Goal: Use online tool/utility: Utilize a website feature to perform a specific function

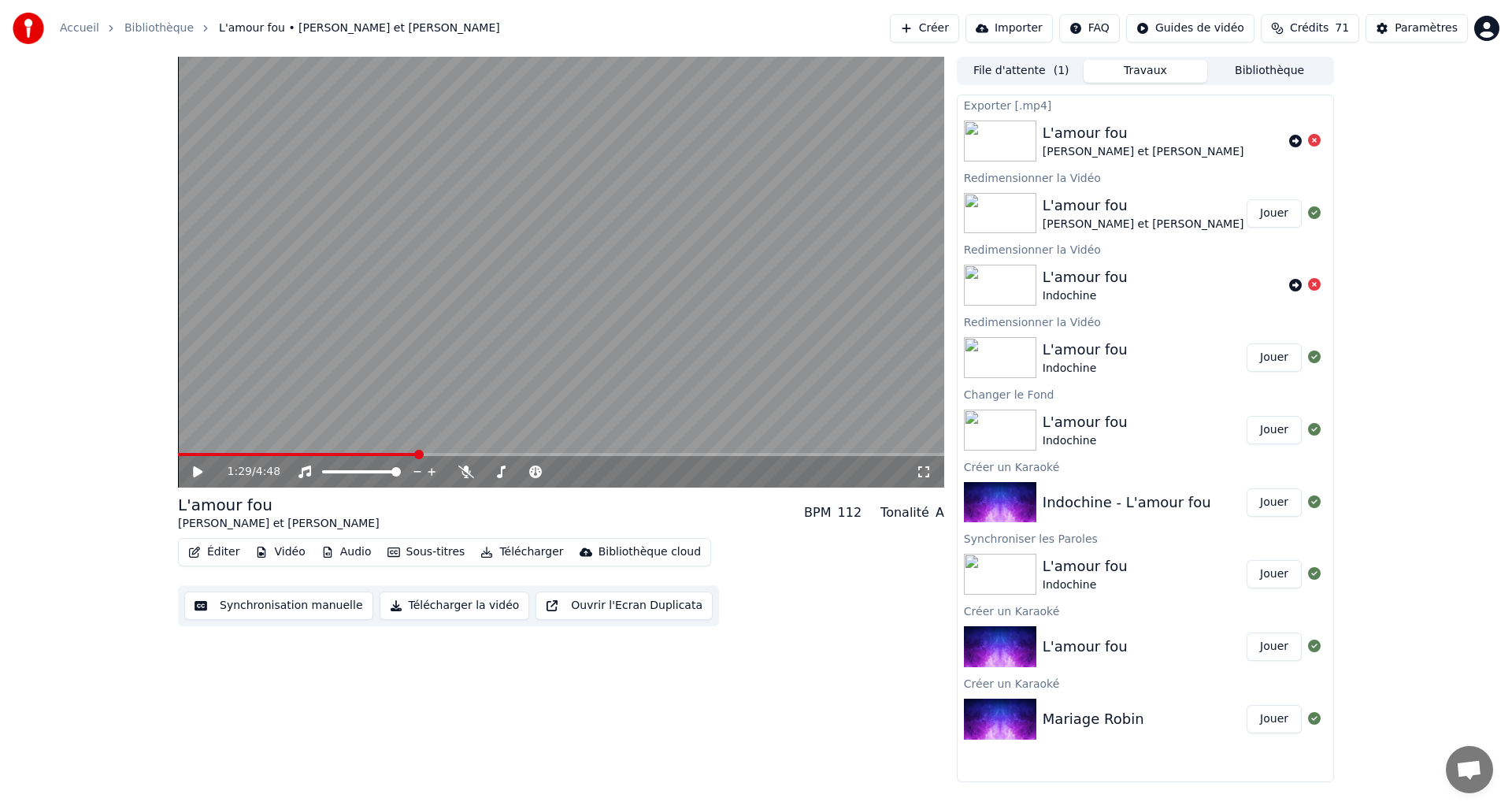
click at [183, 457] on div "1:29 / 4:48" at bounding box center [561, 472] width 767 height 32
click at [178, 453] on span at bounding box center [182, 454] width 9 height 9
click at [194, 470] on icon at bounding box center [197, 472] width 9 height 11
click at [220, 553] on button "Éditer" at bounding box center [214, 553] width 64 height 22
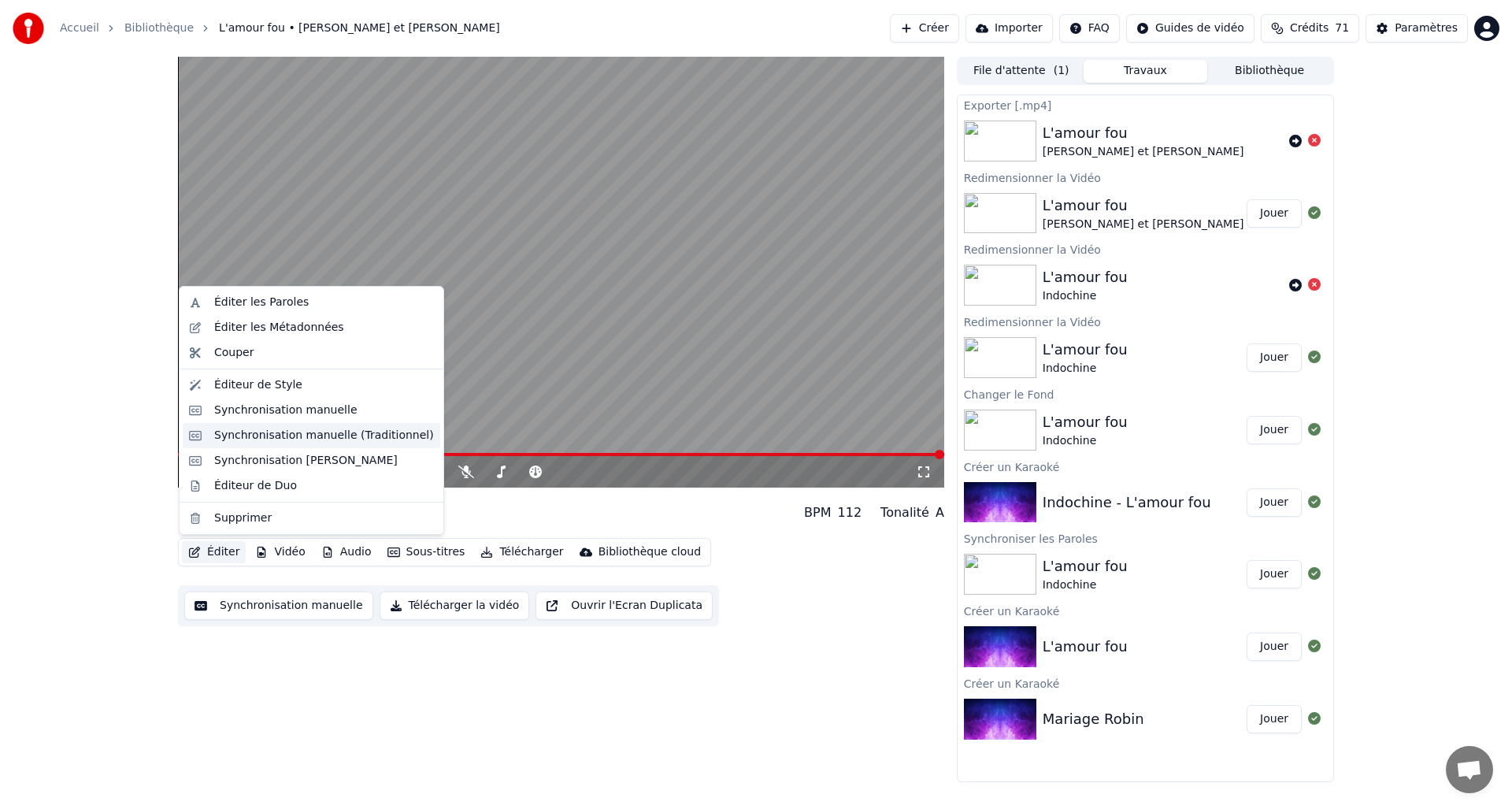
click at [262, 443] on div "Synchronisation manuelle (Traditionnel)" at bounding box center [324, 436] width 220 height 16
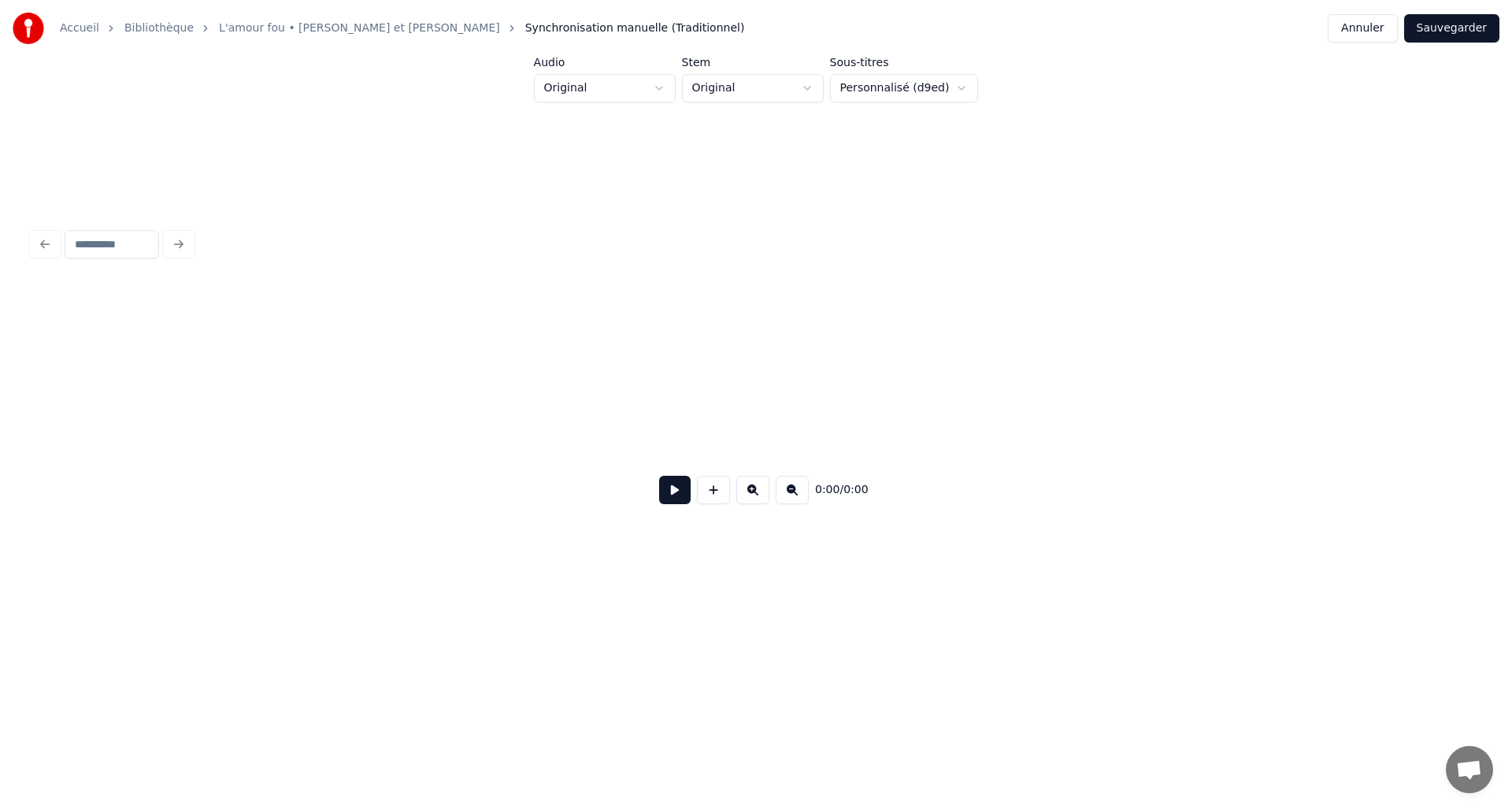
scroll to position [0, 6133]
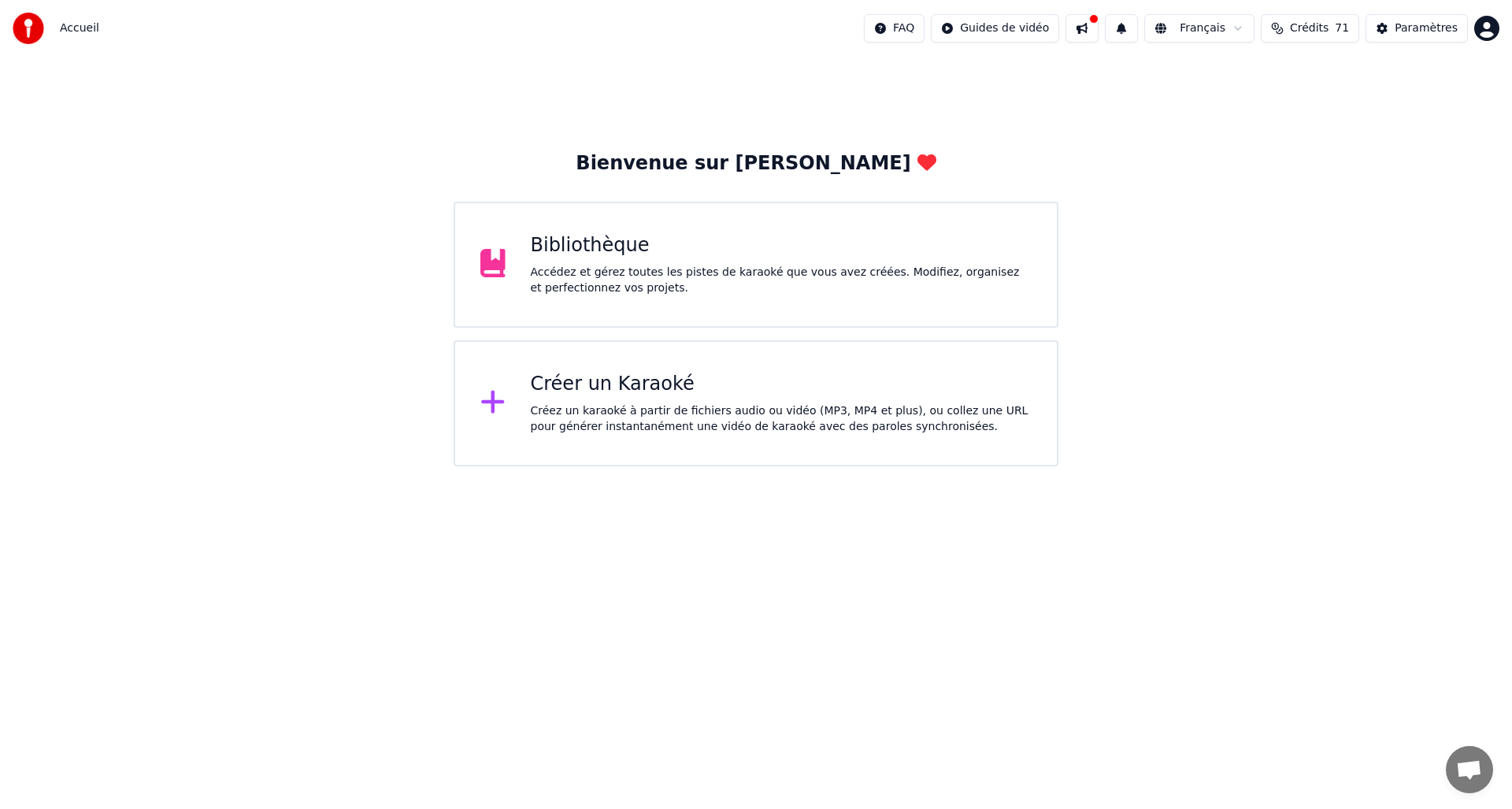
click at [612, 254] on div "Bibliothèque" at bounding box center [782, 246] width 502 height 25
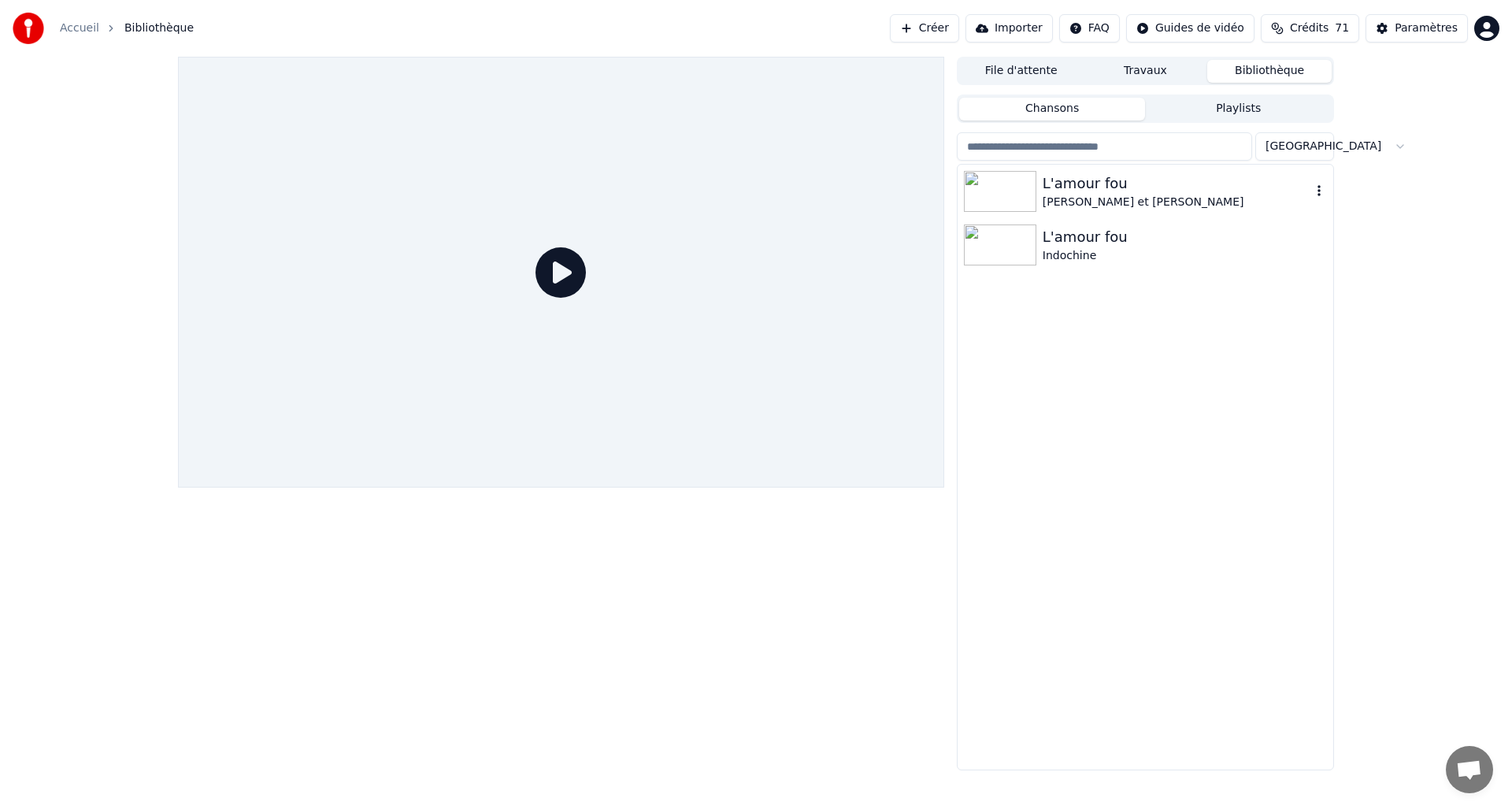
click at [1016, 182] on img at bounding box center [1000, 192] width 73 height 41
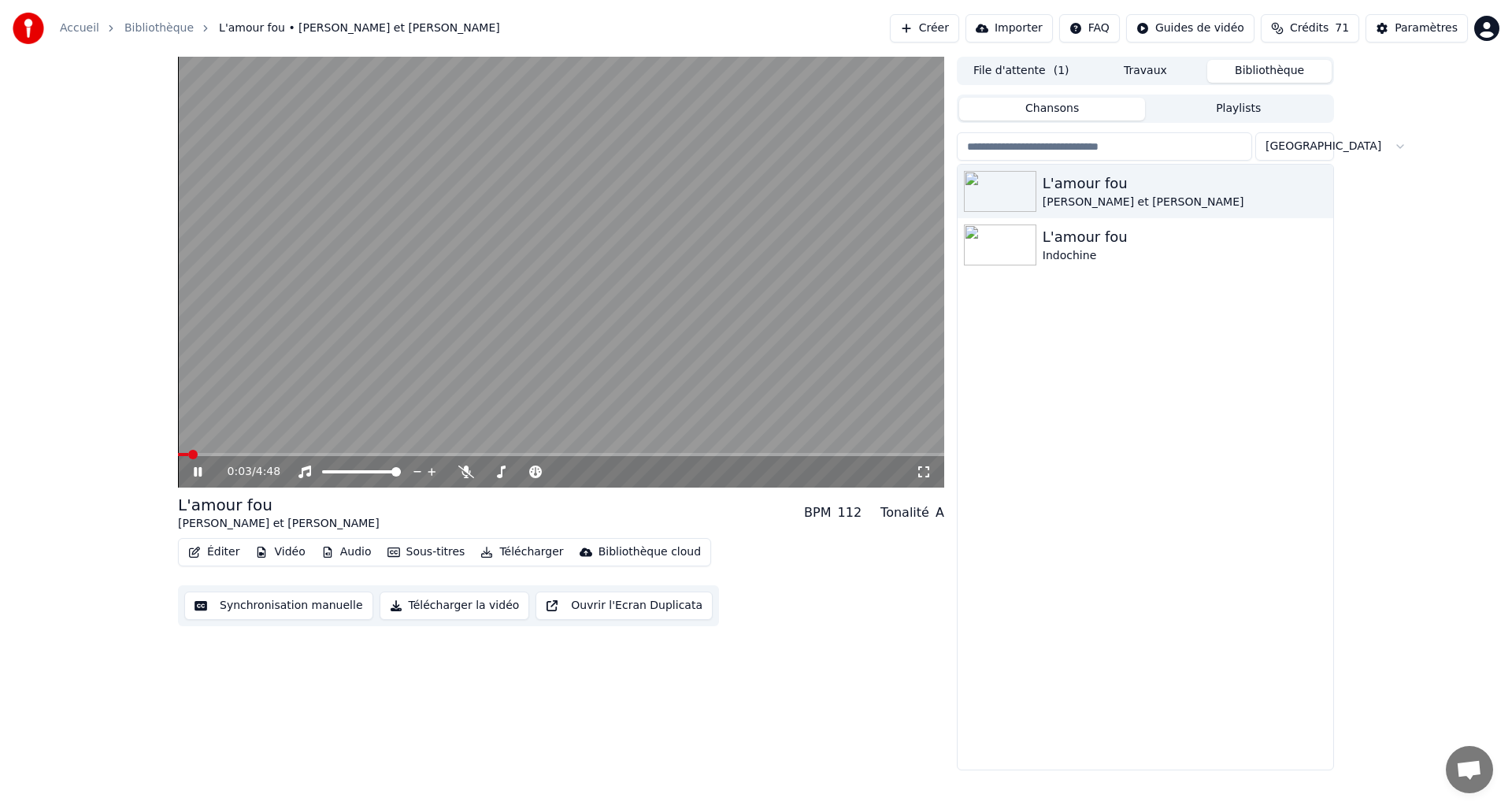
click at [198, 475] on icon at bounding box center [209, 472] width 37 height 13
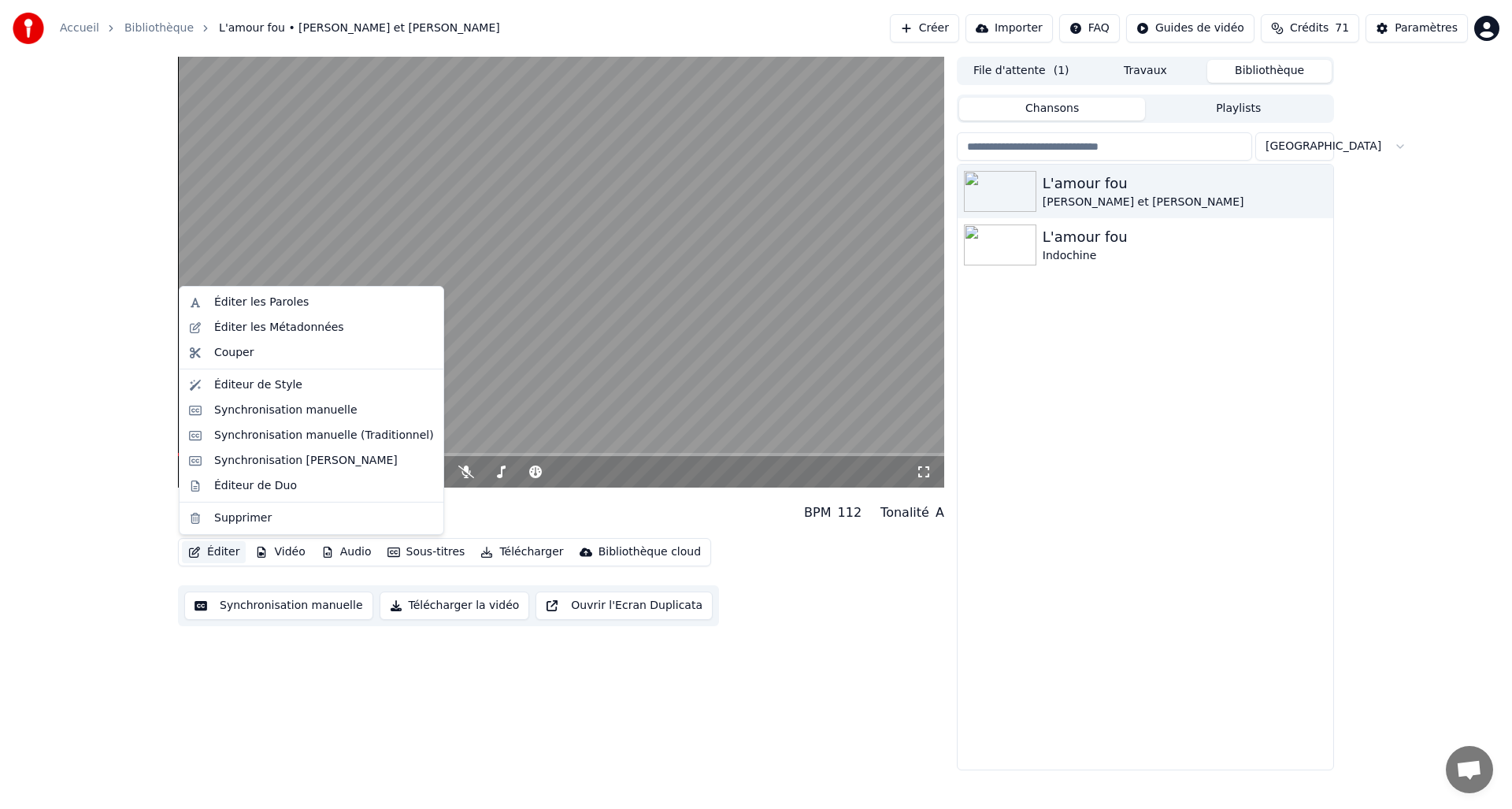
click at [214, 550] on button "Éditer" at bounding box center [214, 553] width 64 height 22
click at [273, 434] on div "Synchronisation manuelle (Traditionnel)" at bounding box center [324, 436] width 220 height 16
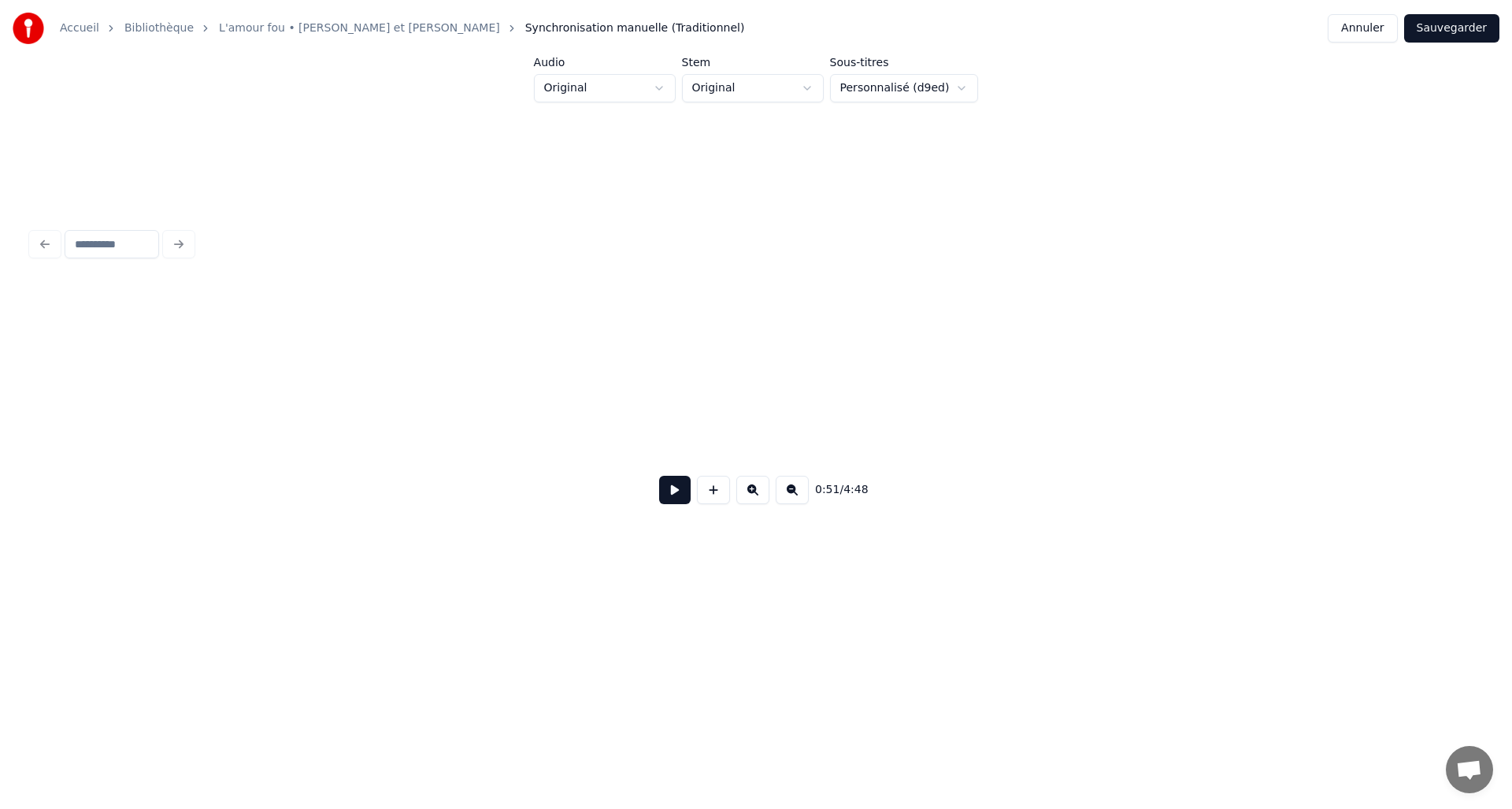
scroll to position [0, 6133]
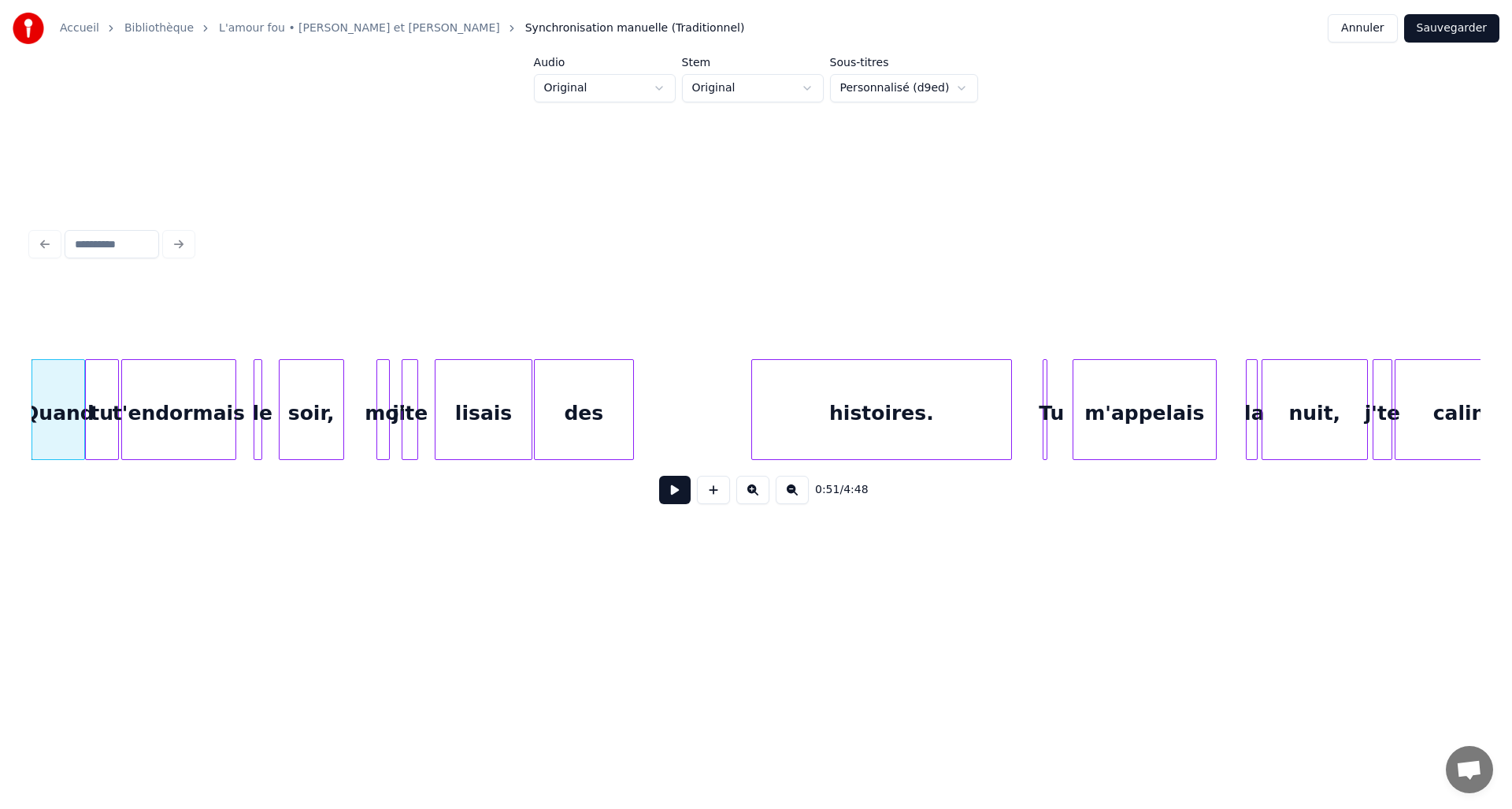
click at [958, 89] on html "Accueil Bibliothèque L'amour fou • Robin et Floriane Synchronisation manuelle (…" at bounding box center [756, 319] width 1512 height 639
click at [897, 379] on div "histoires." at bounding box center [881, 413] width 260 height 107
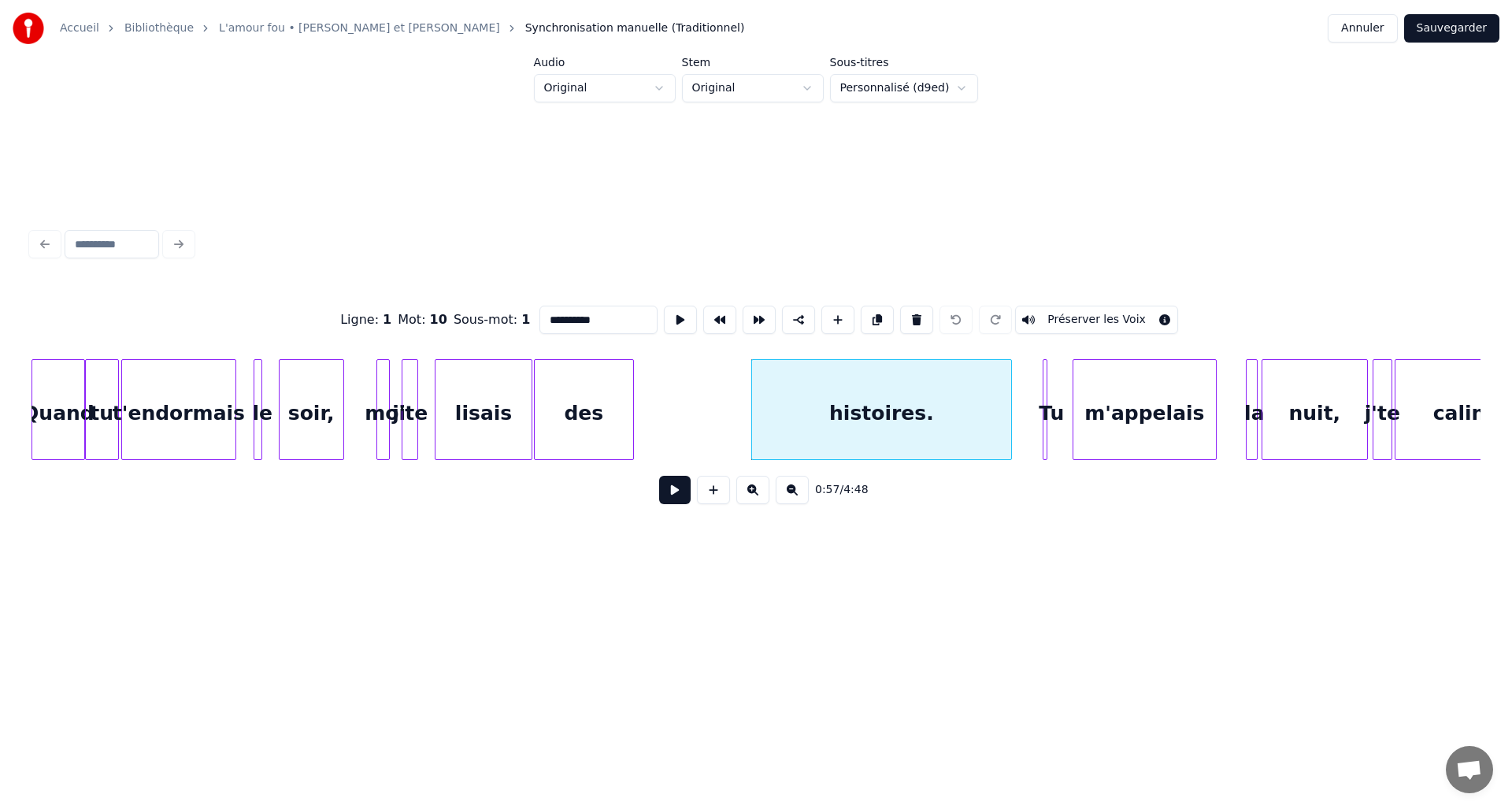
click at [668, 497] on button at bounding box center [676, 490] width 32 height 28
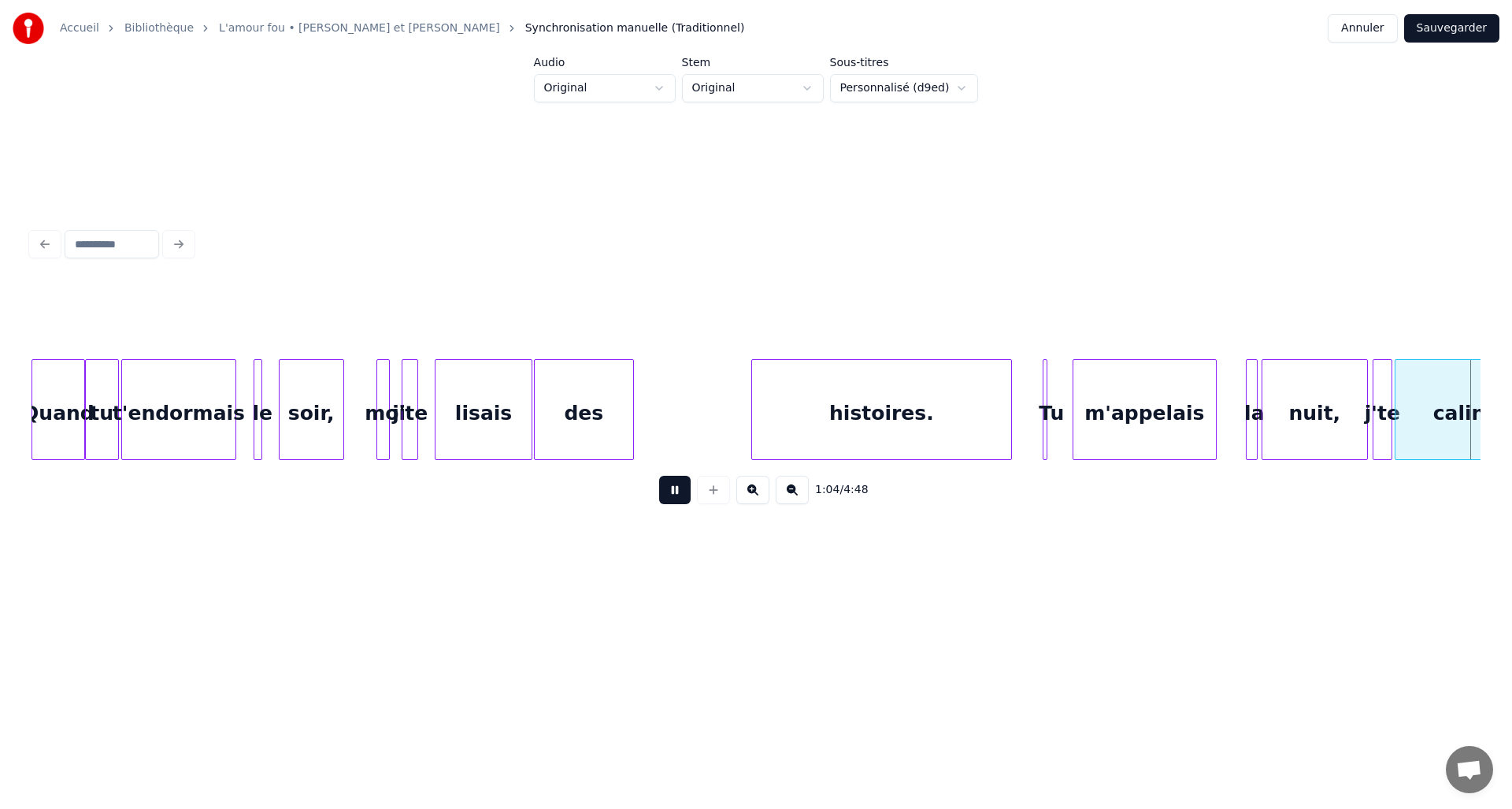
scroll to position [0, 7581]
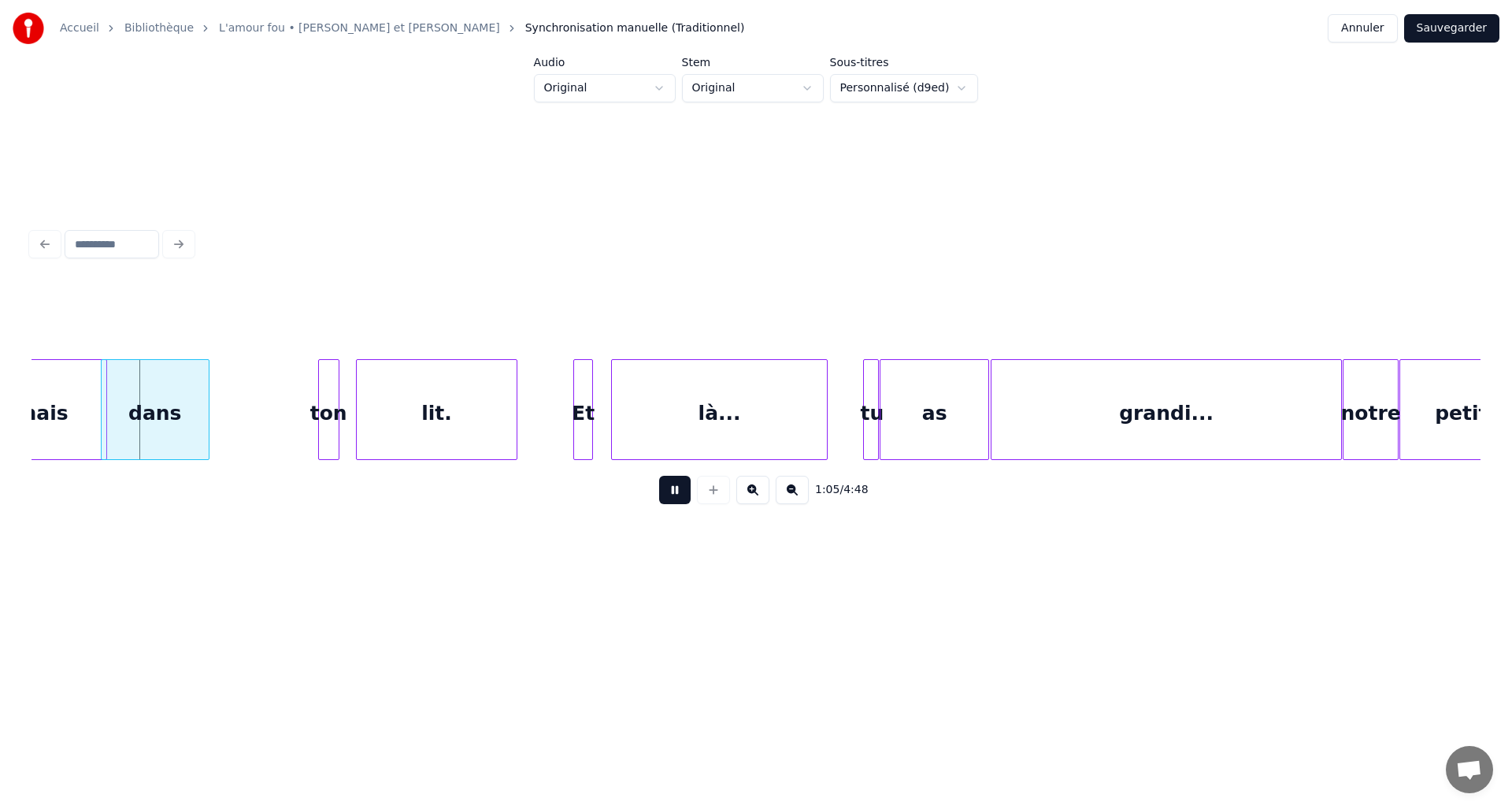
click at [680, 501] on button at bounding box center [676, 490] width 32 height 28
